Goal: Share content: Share content

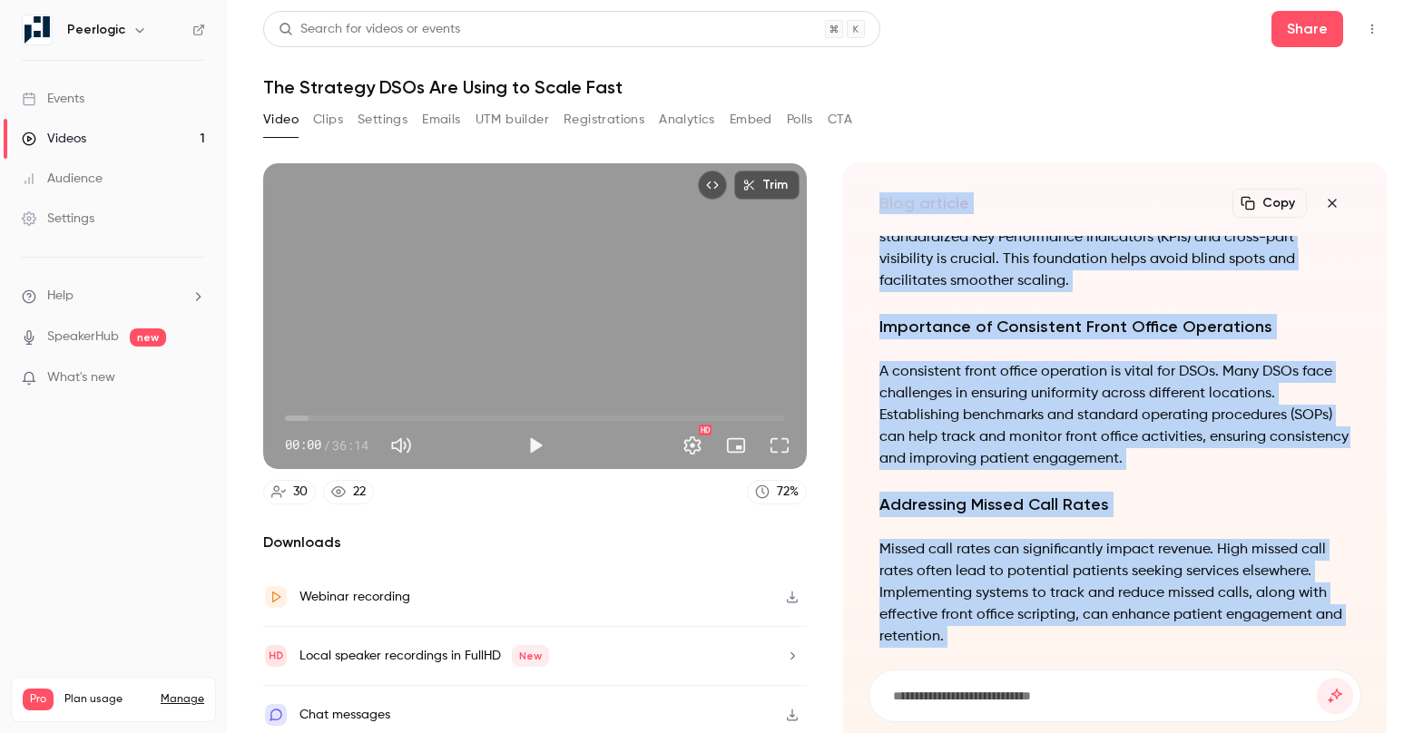
scroll to position [-1283, 0]
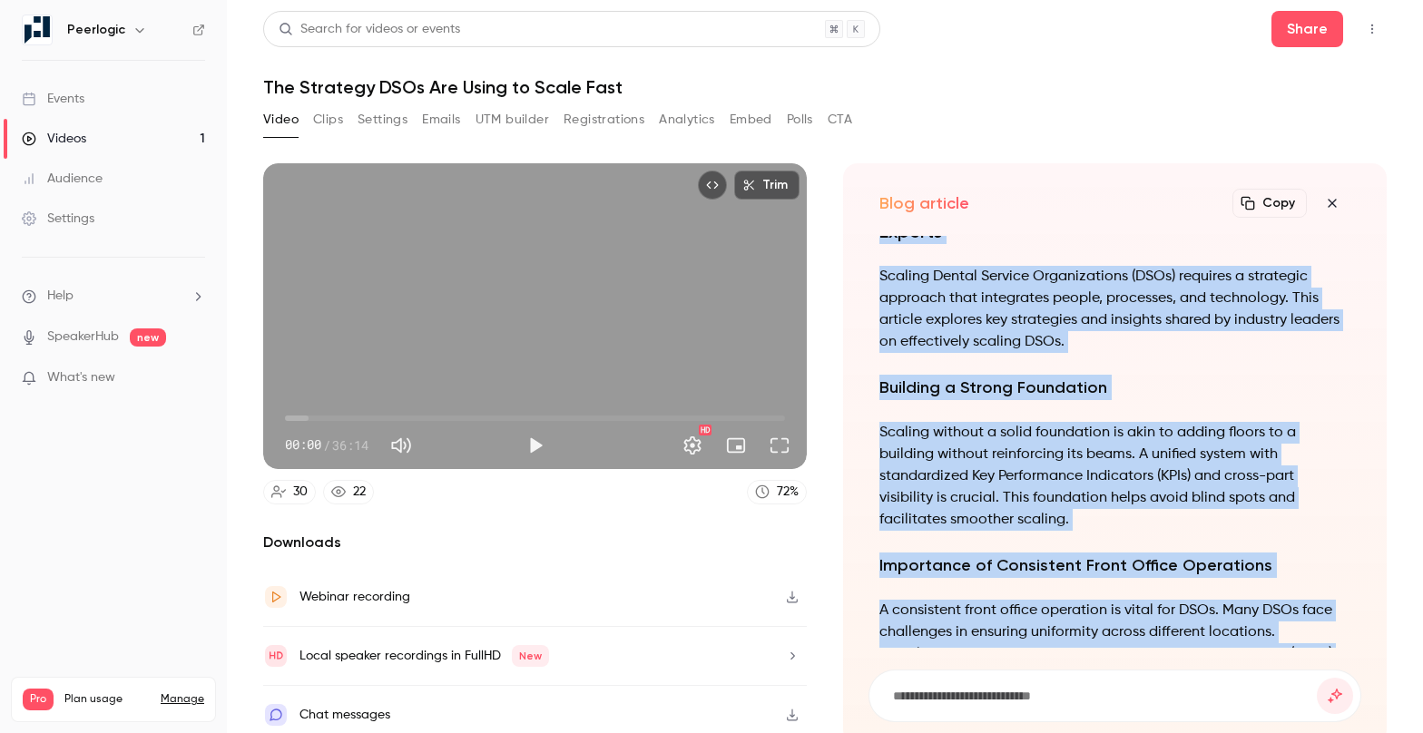
drag, startPoint x: 929, startPoint y: 615, endPoint x: 872, endPoint y: 247, distance: 372.8
click at [872, 247] on div "Strategies for Scaling DSOs: Insights from Industry Experts Scaling Dental Serv…" at bounding box center [1114, 442] width 493 height 412
copy div "Strategies for Scaling DSOs: Insights from Industry Experts Scaling Dental Serv…"
click at [1333, 202] on icon "button" at bounding box center [1332, 203] width 22 height 15
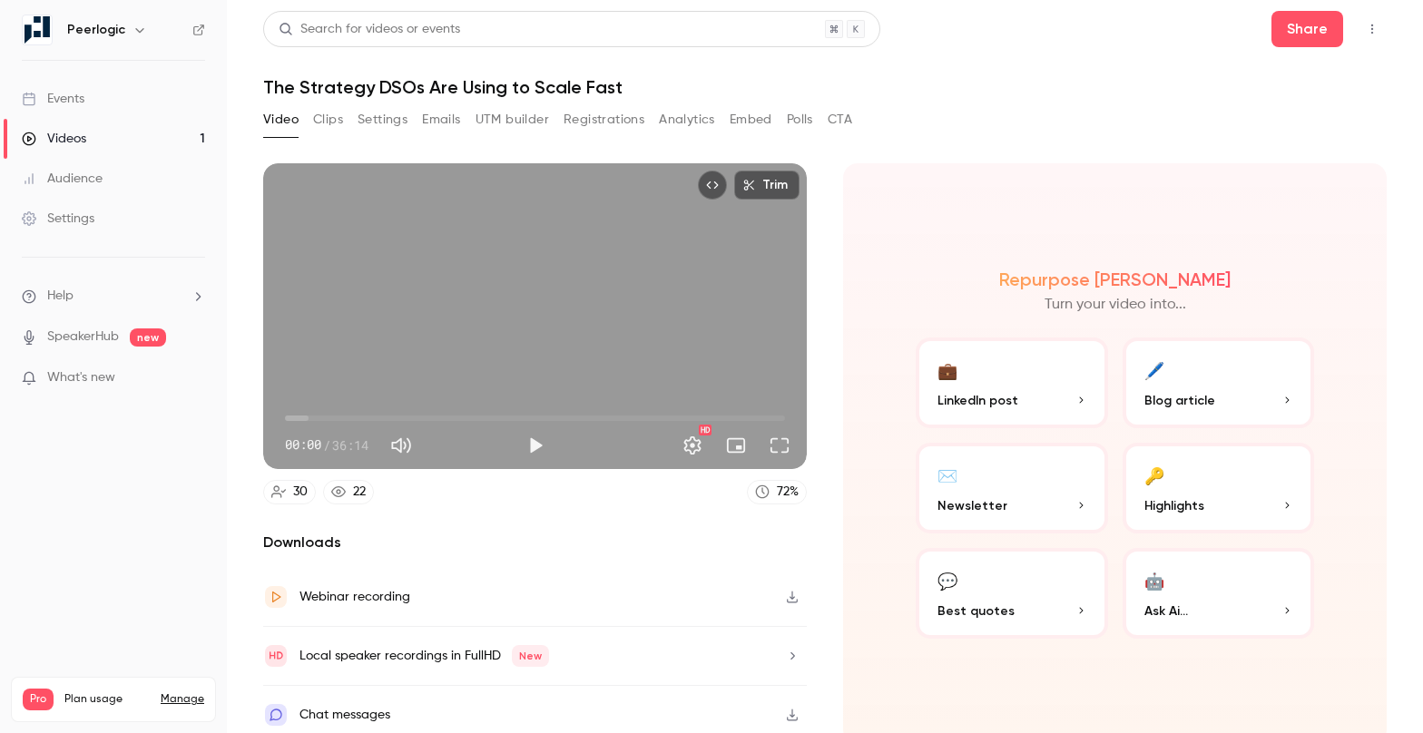
click at [1024, 375] on button "💼 LinkedIn post" at bounding box center [1012, 383] width 192 height 91
click at [1089, 391] on button "💼 LinkedIn post" at bounding box center [1012, 383] width 192 height 91
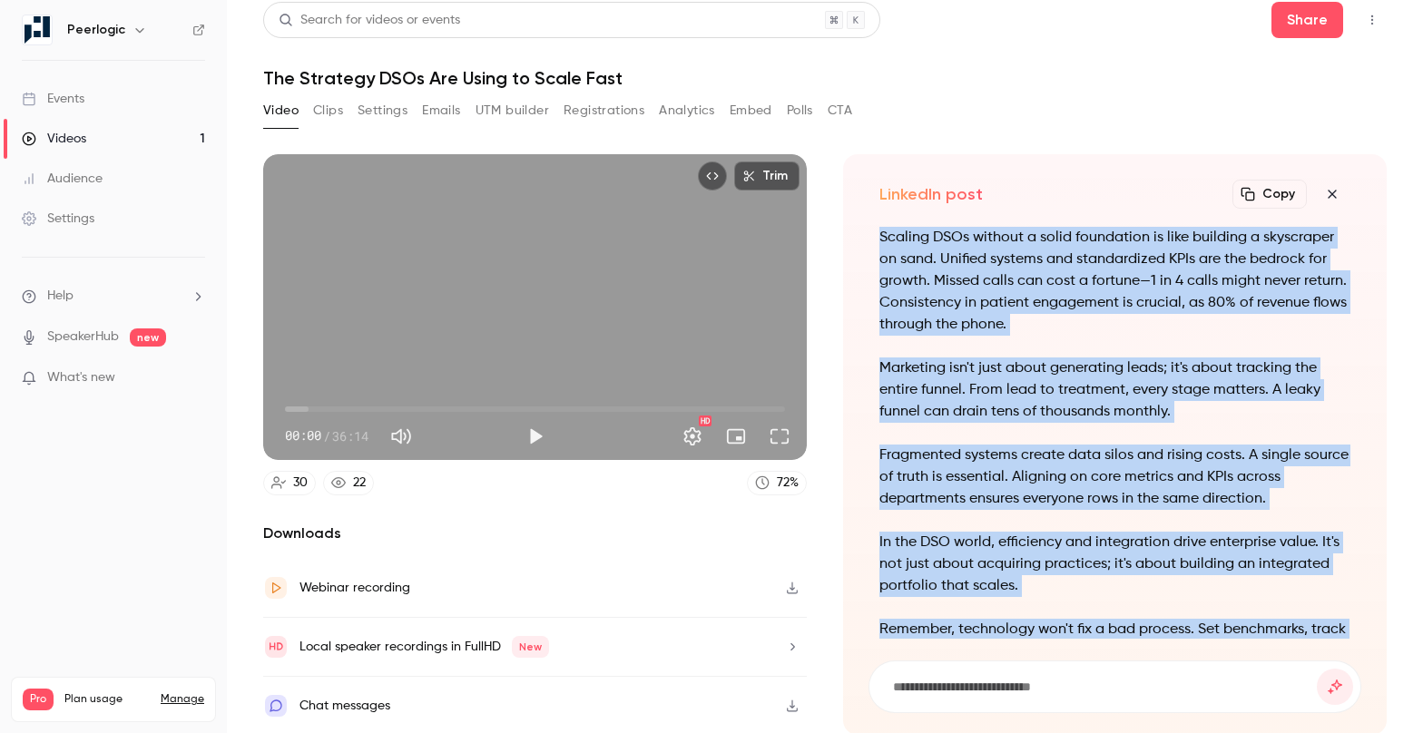
scroll to position [0, 0]
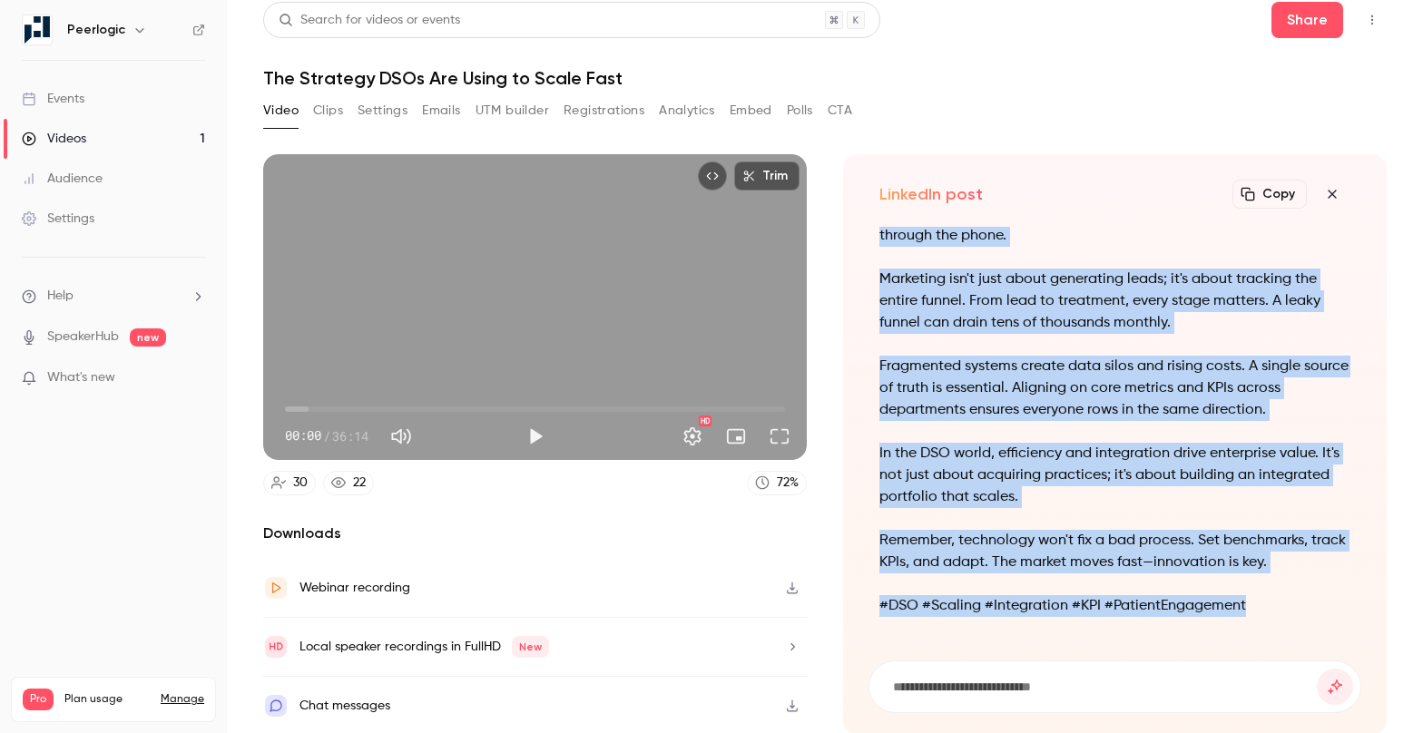
drag, startPoint x: 880, startPoint y: 232, endPoint x: 1314, endPoint y: 600, distance: 568.5
click at [1314, 600] on div "Scaling DSOs without a solid foundation is like building a skyscraper on sand. …" at bounding box center [1114, 388] width 471 height 501
copy div "Loremip DOLo sitamet c adipi elitseddoe te inci utlabore e doloremagn al enim. …"
click at [1339, 206] on button "button" at bounding box center [1332, 194] width 36 height 36
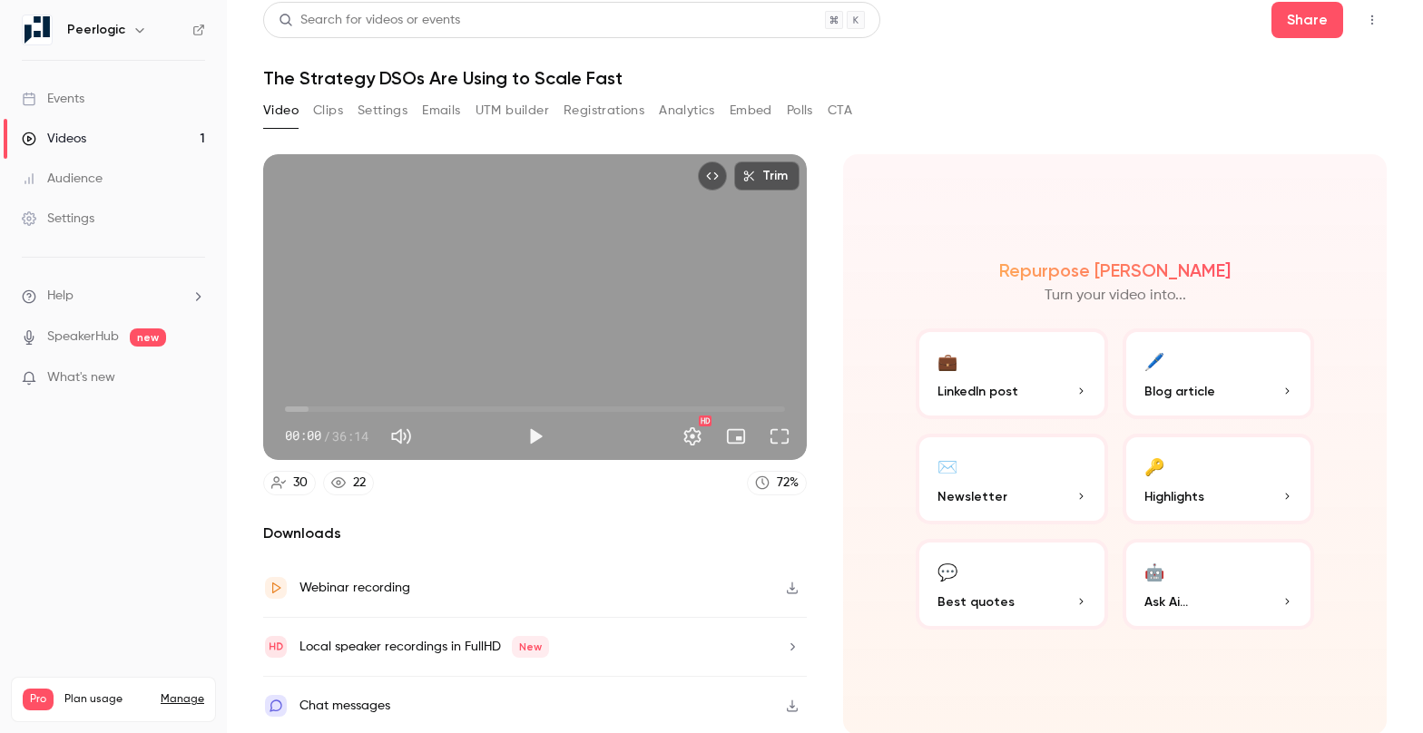
click at [1046, 602] on p "Best quotes" at bounding box center [1011, 602] width 149 height 19
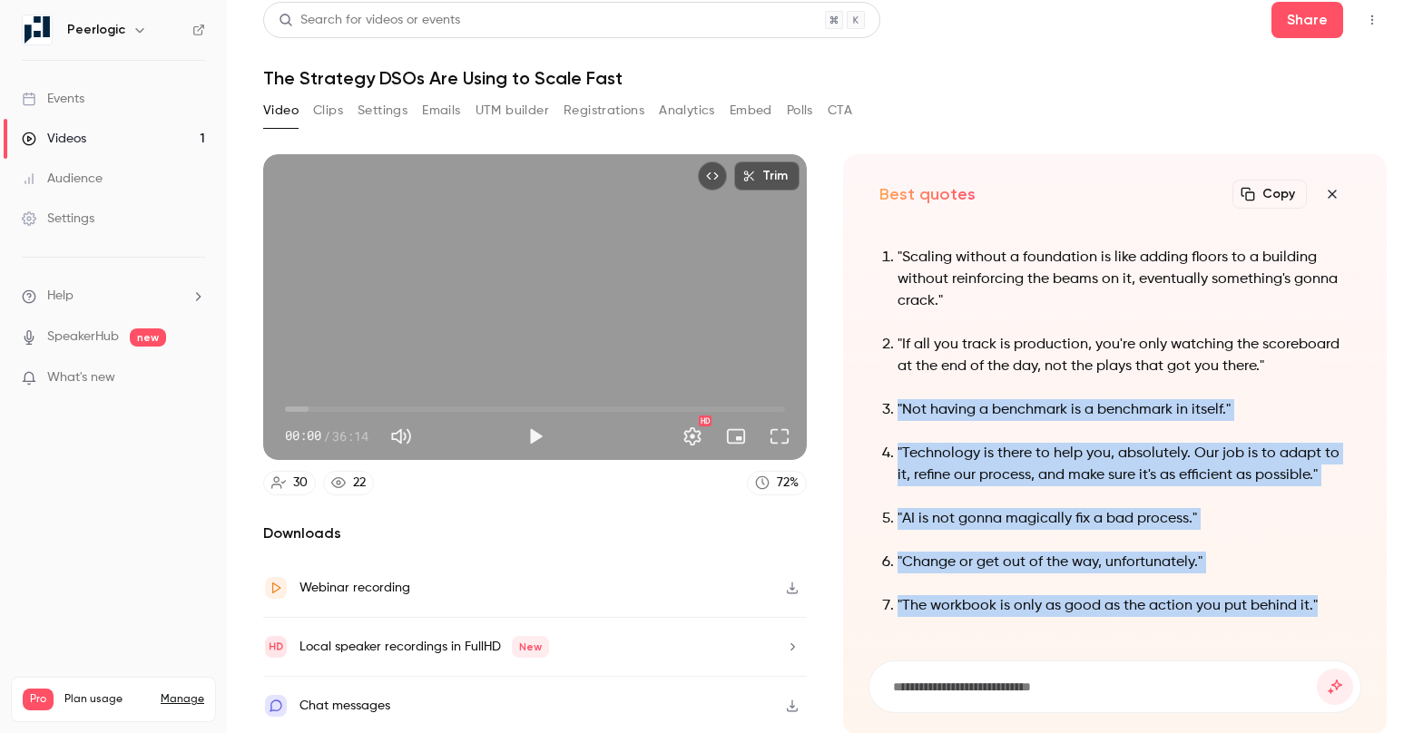
drag, startPoint x: 1322, startPoint y: 609, endPoint x: 1168, endPoint y: 386, distance: 271.3
click at [1168, 386] on ol ""Scaling without a foundation is like adding floors to a building without reinf…" at bounding box center [1114, 432] width 471 height 370
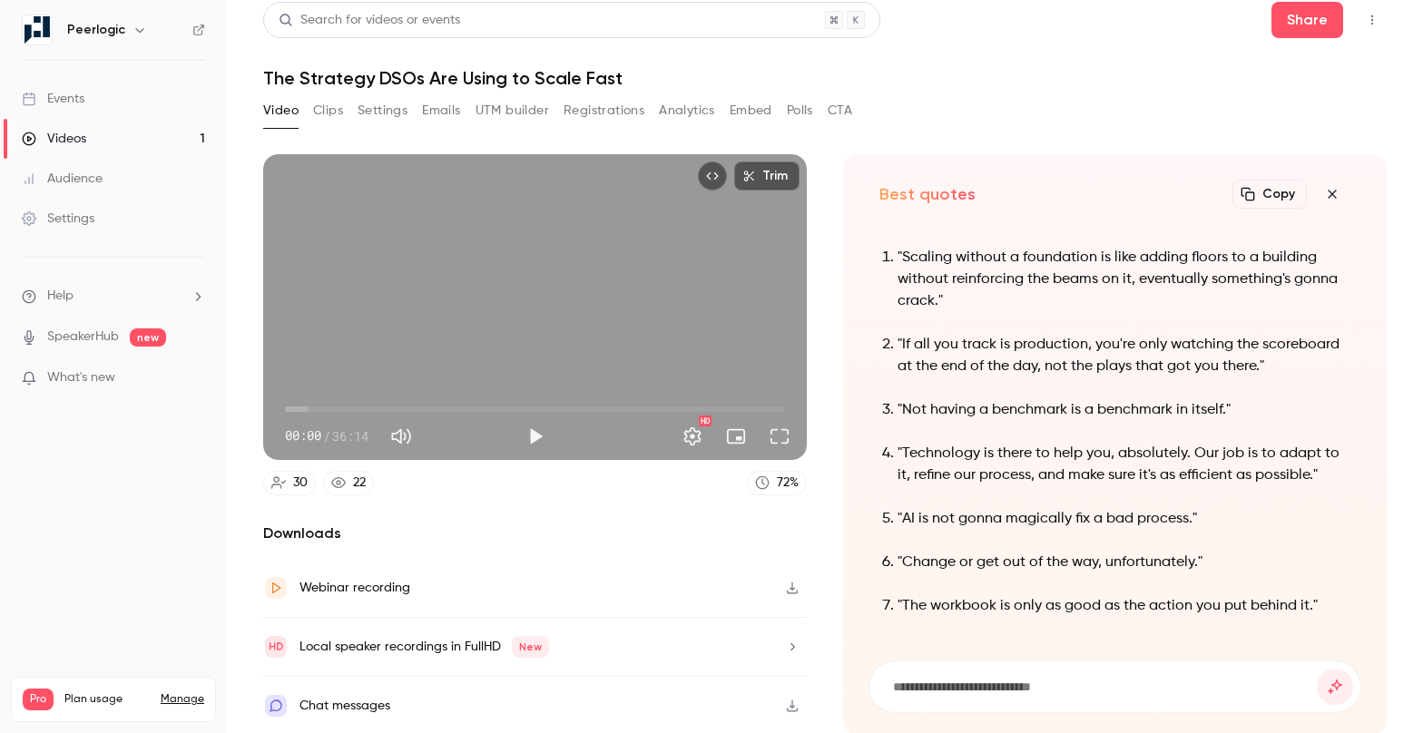
click at [1168, 386] on ol ""Scaling without a foundation is like adding floors to a building without reinf…" at bounding box center [1114, 432] width 471 height 370
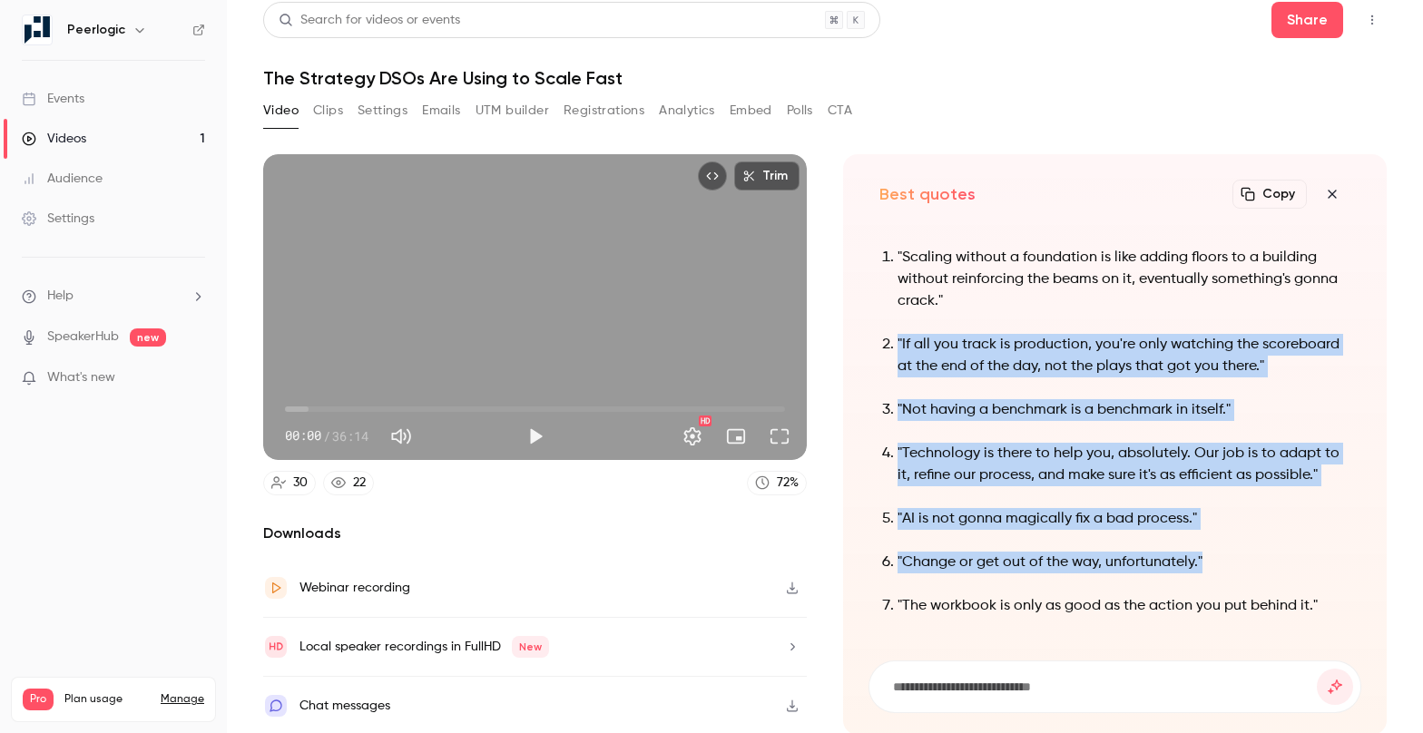
scroll to position [-27, 0]
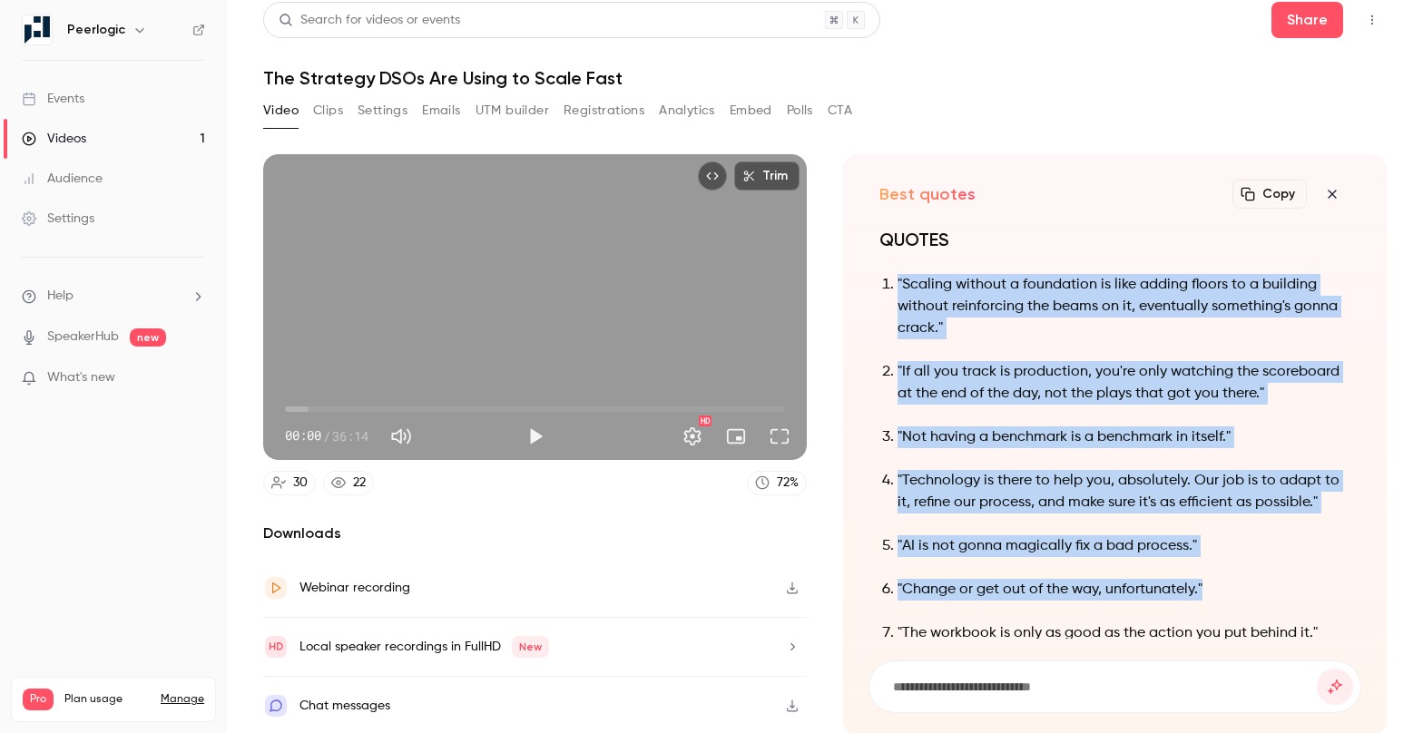
drag, startPoint x: 1215, startPoint y: 563, endPoint x: 848, endPoint y: 262, distance: 475.2
click at [848, 262] on div "Best quotes Copy Turn your video into... QUOTES "Scaling without a foundation i…" at bounding box center [1115, 444] width 544 height 581
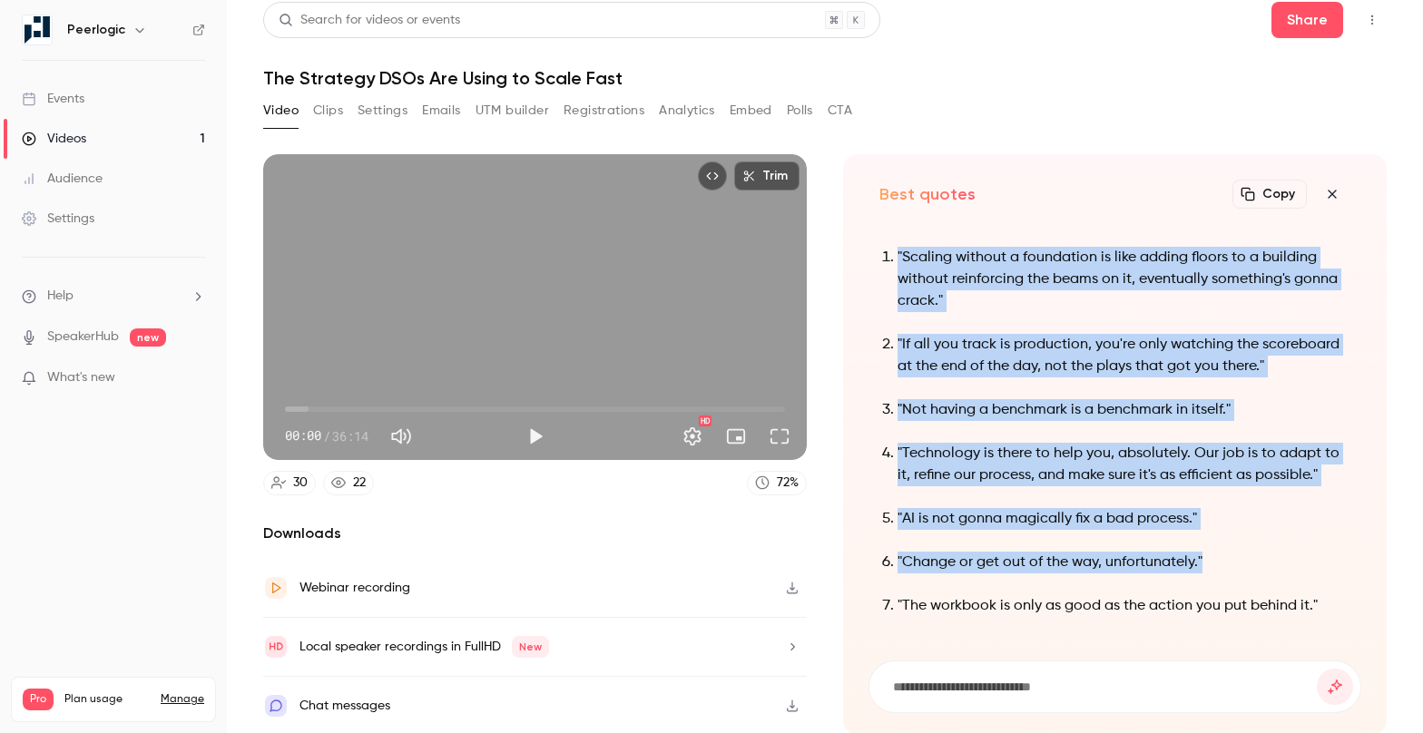
copy ol ""Scaling without a foundation is like adding floors to a building without reinf…"
